Goal: Task Accomplishment & Management: Use online tool/utility

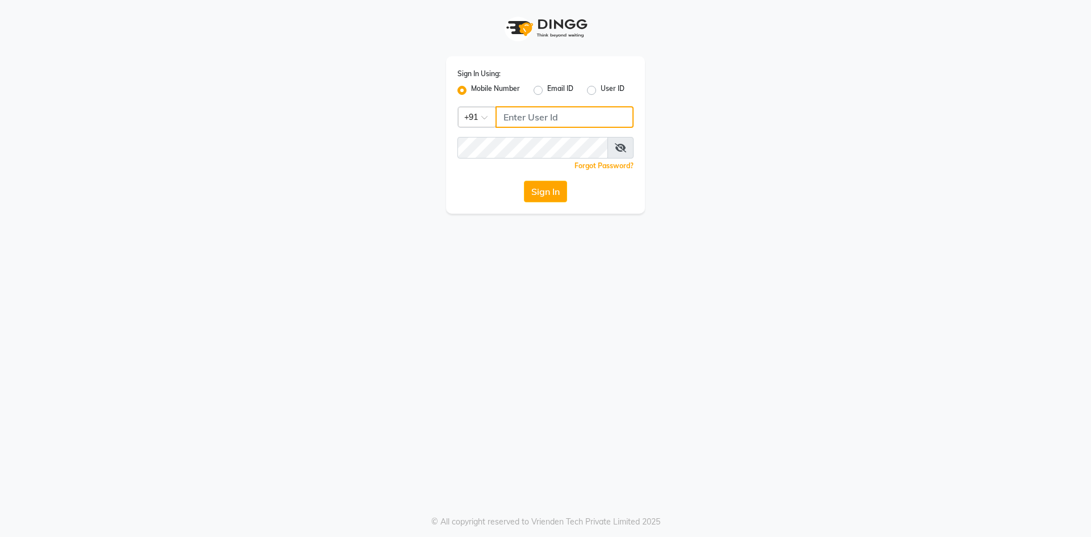
click at [557, 116] on input "Username" at bounding box center [565, 117] width 138 height 22
type input "7571900707"
click at [541, 191] on button "Sign In" at bounding box center [545, 192] width 43 height 22
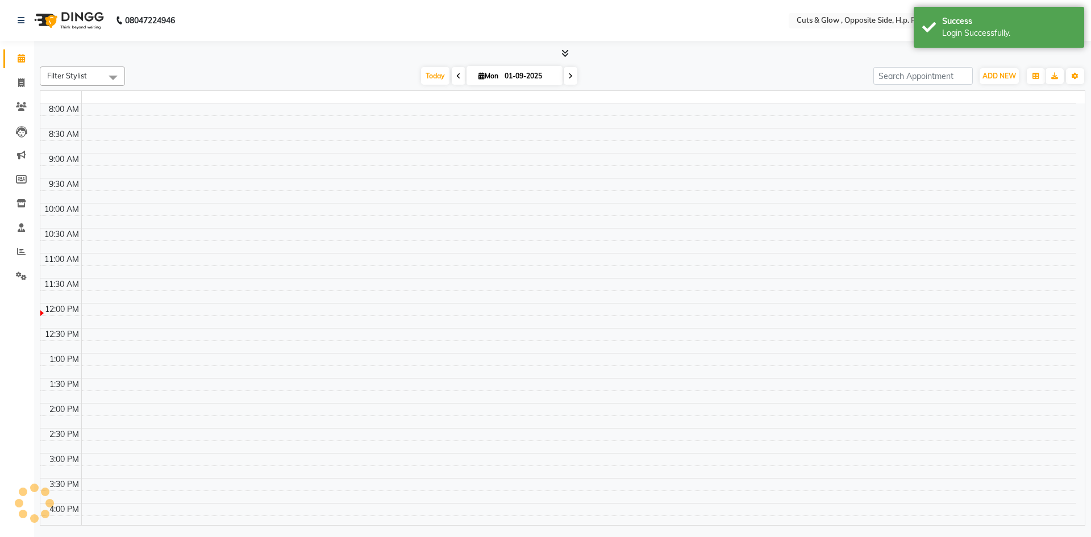
select select "en"
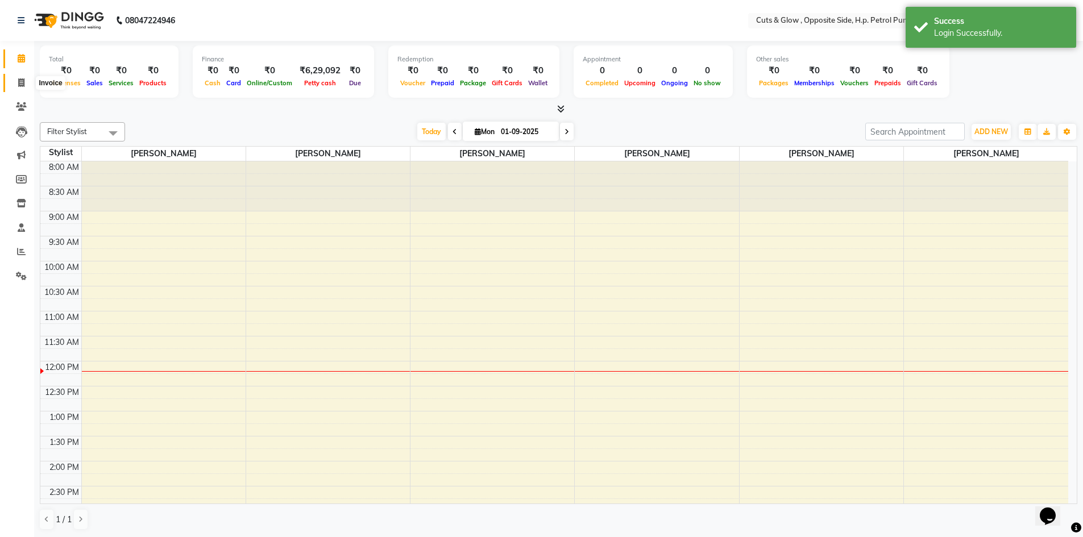
click at [23, 85] on icon at bounding box center [21, 82] width 6 height 9
select select "service"
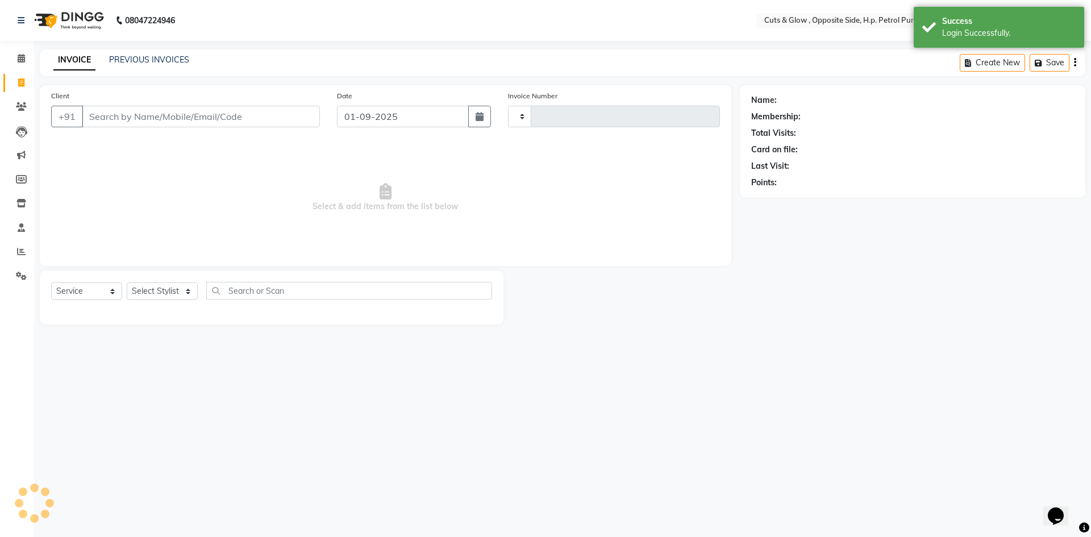
type input "0850"
select select "6633"
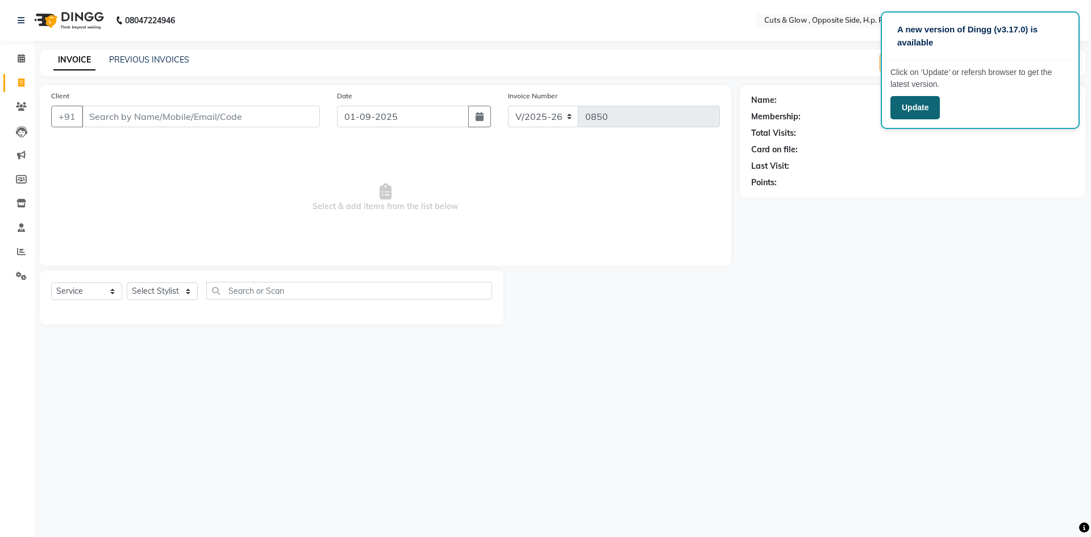
click at [902, 106] on button "Update" at bounding box center [915, 107] width 49 height 23
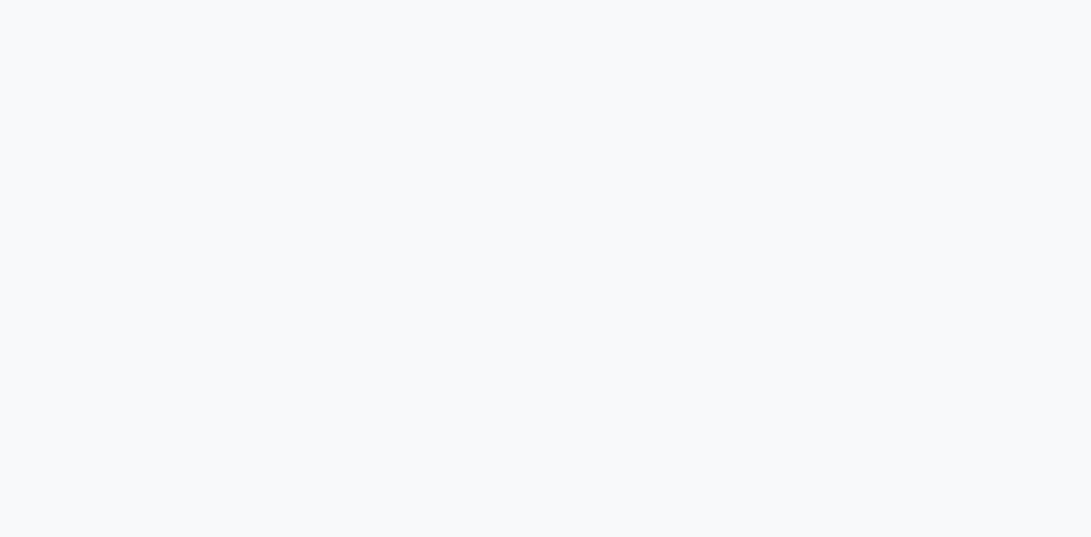
select select "service"
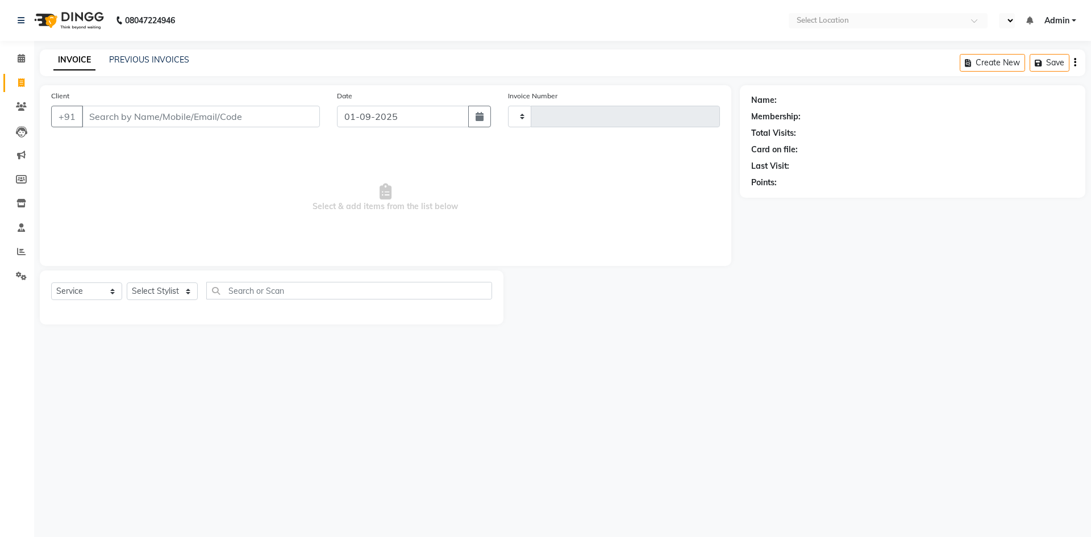
type input "0850"
select select "en"
select select "6633"
